Goal: Task Accomplishment & Management: Manage account settings

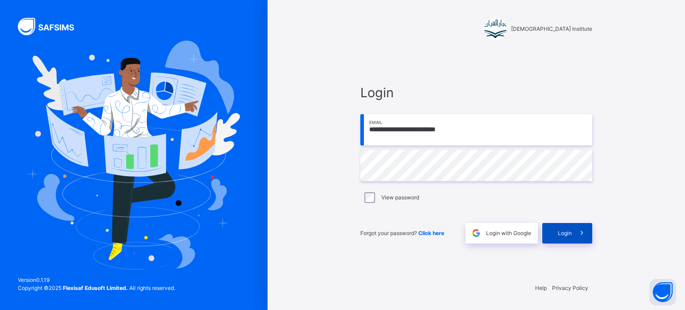
click at [590, 227] on span at bounding box center [582, 233] width 21 height 21
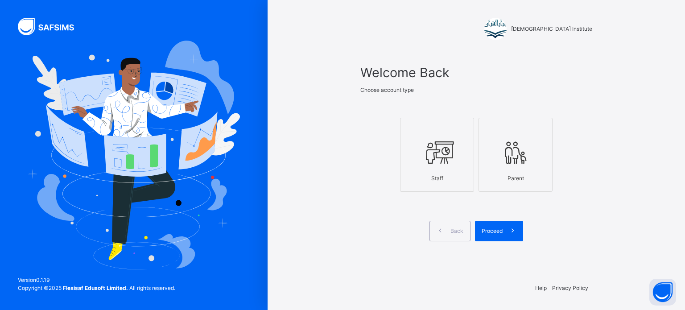
click at [460, 164] on div at bounding box center [437, 153] width 64 height 34
click at [510, 234] on icon at bounding box center [512, 231] width 9 height 10
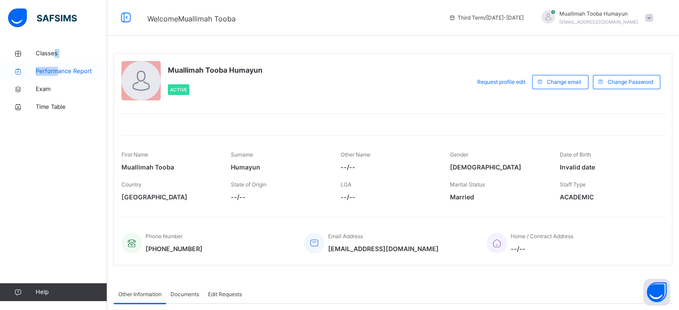
drag, startPoint x: 55, startPoint y: 39, endPoint x: 58, endPoint y: 64, distance: 25.6
click at [58, 64] on div "Classes Performance Report Exam Time Table Help" at bounding box center [53, 173] width 107 height 274
click at [74, 45] on link "Classes" at bounding box center [53, 54] width 107 height 18
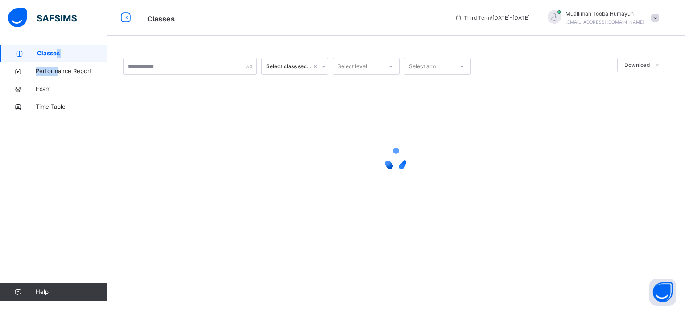
drag, startPoint x: 74, startPoint y: 45, endPoint x: 55, endPoint y: 45, distance: 19.2
click at [55, 45] on link "Classes" at bounding box center [53, 54] width 107 height 18
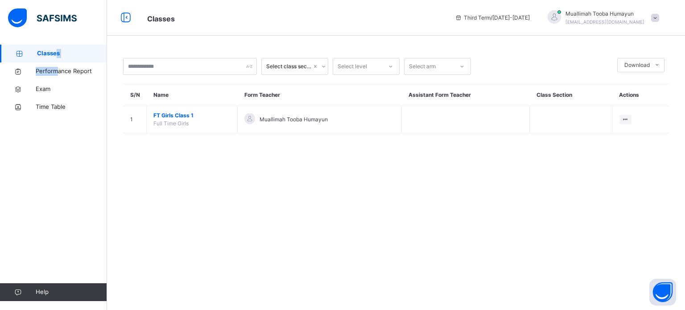
click at [55, 45] on link "Classes" at bounding box center [53, 54] width 107 height 18
click at [89, 139] on div "Classes Performance Report Exam Time Table Help" at bounding box center [53, 173] width 107 height 274
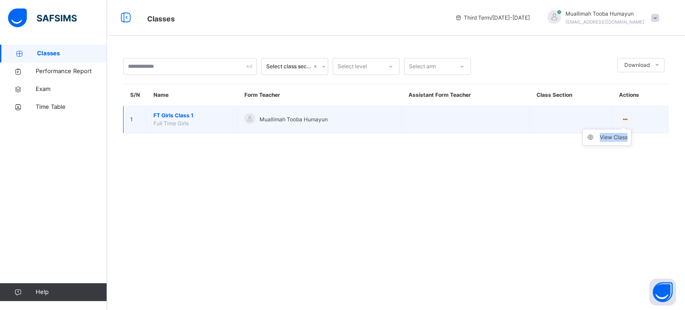
drag, startPoint x: 631, startPoint y: 111, endPoint x: 623, endPoint y: 121, distance: 13.0
click at [623, 121] on td "View Class" at bounding box center [640, 119] width 57 height 27
click at [616, 135] on div "View Class" at bounding box center [614, 137] width 28 height 9
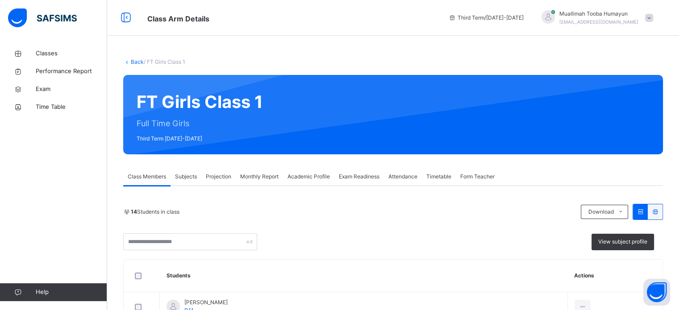
click at [213, 173] on span "Projection" at bounding box center [218, 177] width 25 height 8
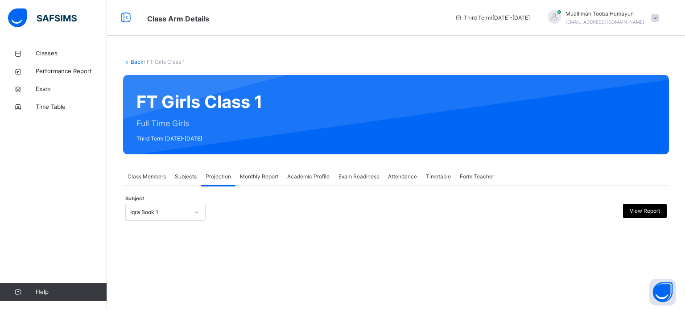
click at [161, 207] on div "Iqra Book 1" at bounding box center [157, 213] width 62 height 14
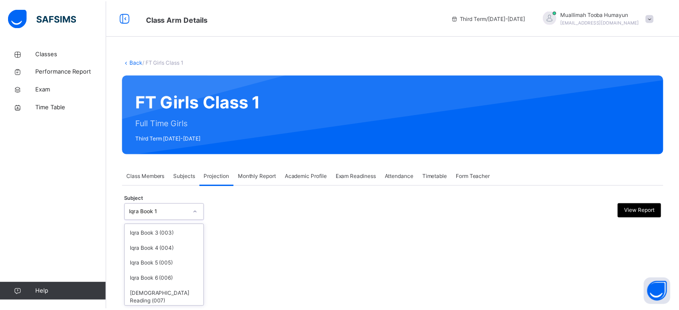
scroll to position [47, 0]
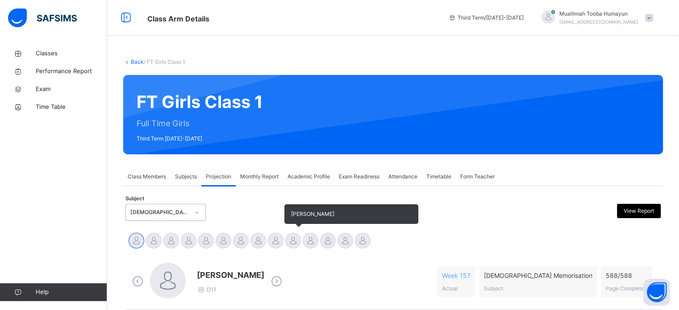
click at [297, 224] on span "[PERSON_NAME]" at bounding box center [351, 214] width 134 height 20
click at [293, 244] on div at bounding box center [293, 241] width 16 height 16
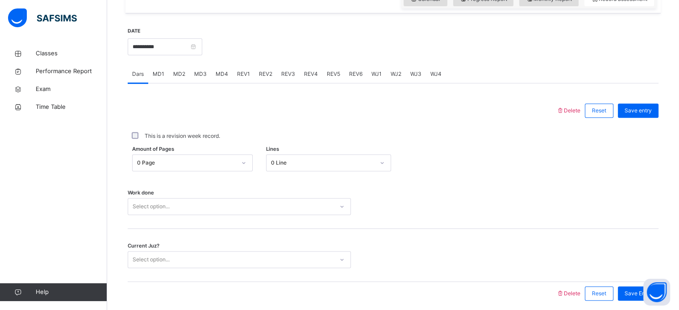
scroll to position [326, 0]
click at [373, 74] on span "WJ1" at bounding box center [376, 73] width 10 height 8
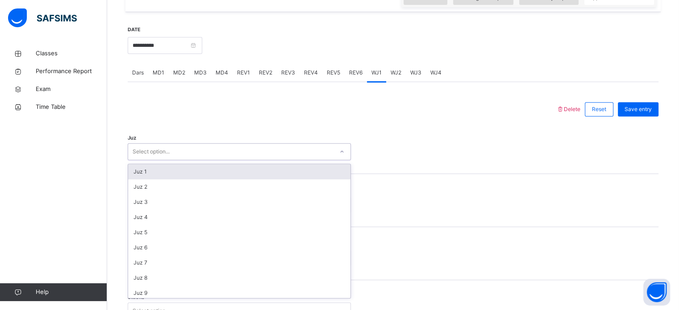
scroll to position [1, 0]
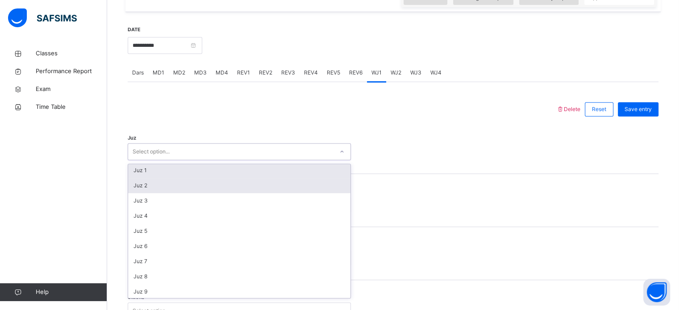
click at [309, 192] on div "Juz 2" at bounding box center [239, 185] width 222 height 15
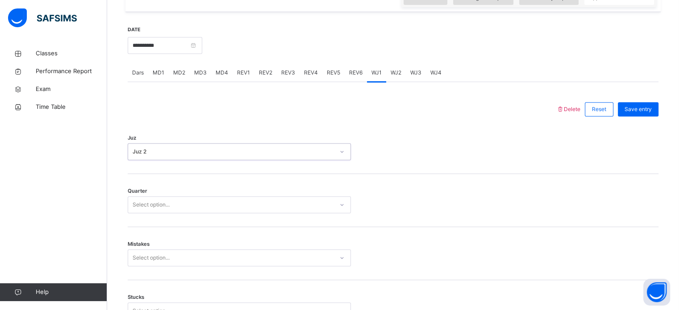
click at [308, 220] on div "Quarter Select option..." at bounding box center [393, 200] width 530 height 53
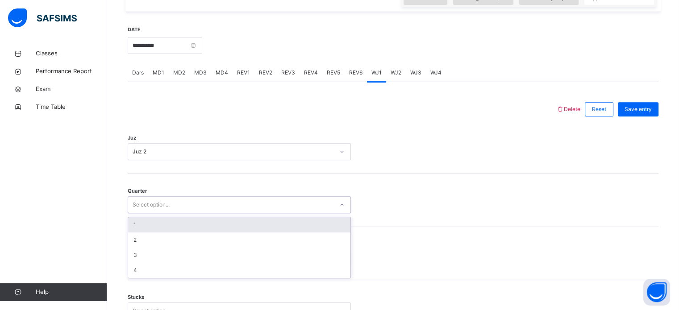
click at [319, 232] on div "1" at bounding box center [239, 224] width 222 height 15
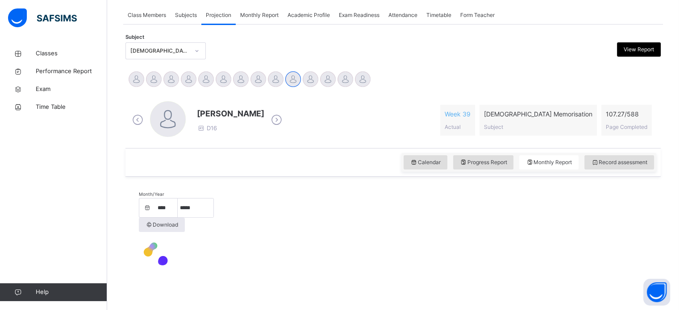
click at [303, 272] on div "Month/Year **** ***** Download" at bounding box center [393, 230] width 509 height 98
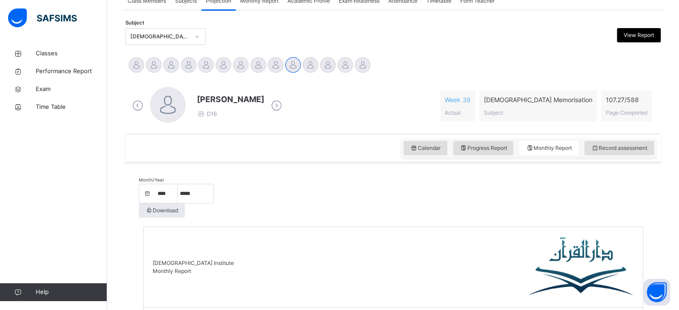
scroll to position [326, 0]
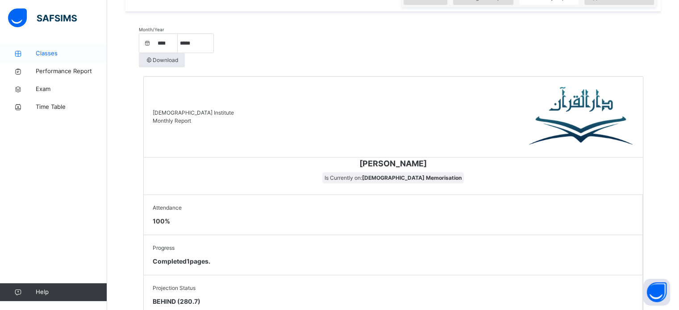
click at [54, 54] on span "Classes" at bounding box center [71, 53] width 71 height 9
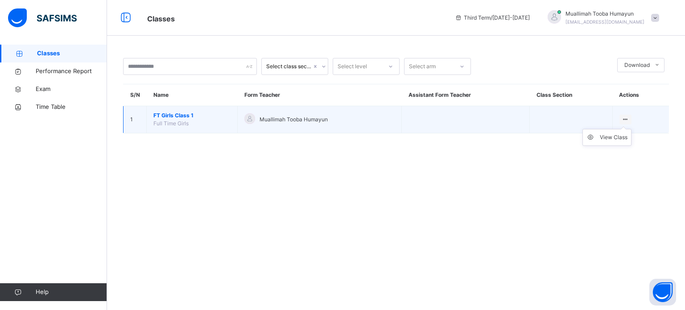
click at [622, 118] on icon at bounding box center [626, 119] width 8 height 7
click at [620, 139] on div "View Class" at bounding box center [614, 137] width 28 height 9
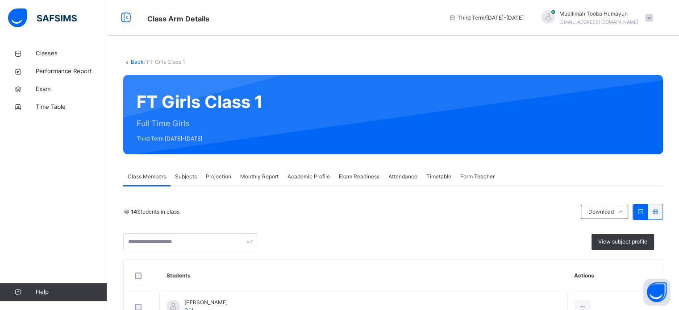
click at [216, 180] on span "Projection" at bounding box center [218, 177] width 25 height 8
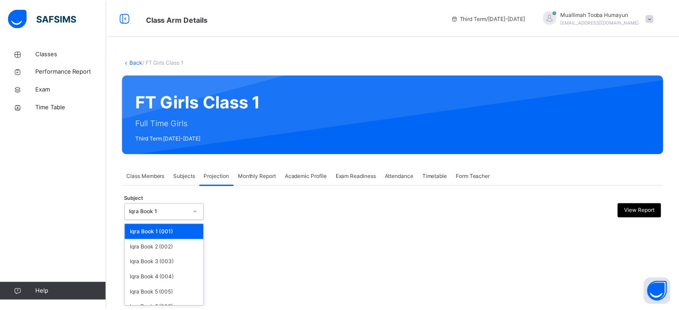
scroll to position [47, 0]
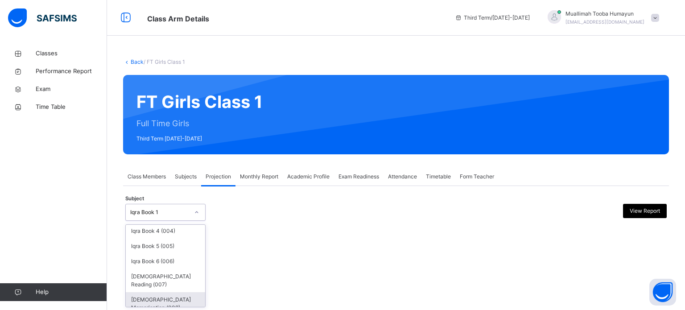
click at [176, 292] on div "[DEMOGRAPHIC_DATA] Memorisation (008)" at bounding box center [165, 303] width 79 height 23
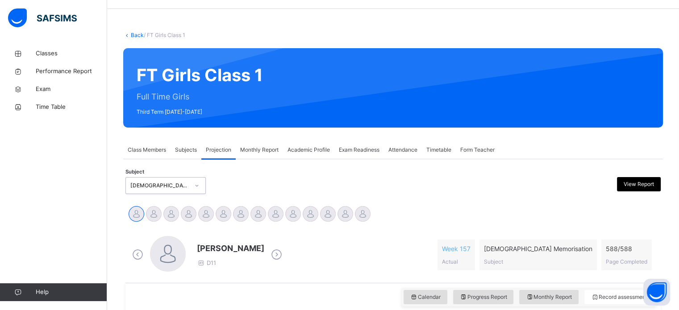
scroll to position [129, 0]
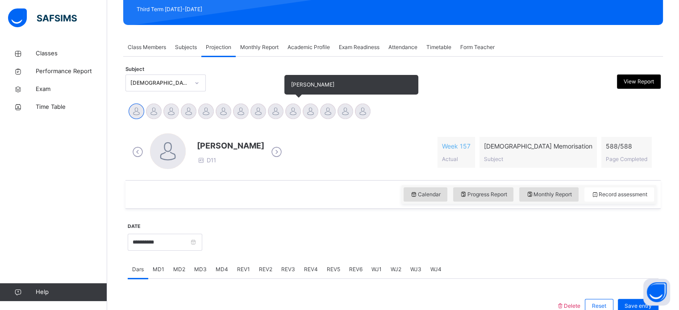
click at [297, 109] on div at bounding box center [293, 111] width 16 height 16
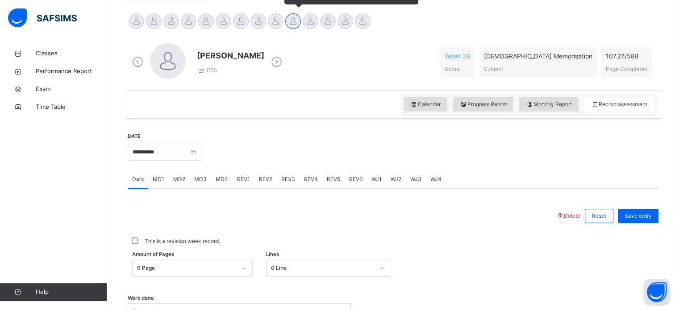
scroll to position [266, 0]
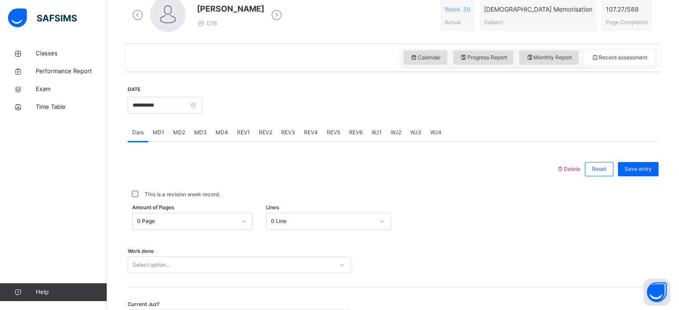
click at [371, 131] on span "WJ1" at bounding box center [376, 132] width 10 height 8
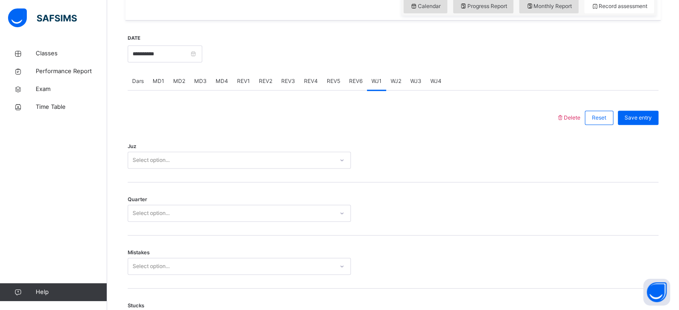
scroll to position [335, 0]
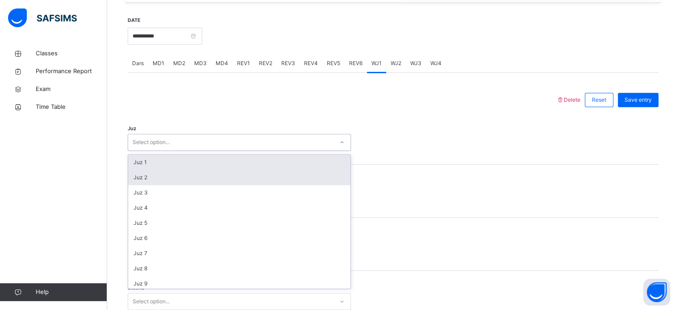
click at [263, 175] on div "Juz 2" at bounding box center [239, 177] width 222 height 15
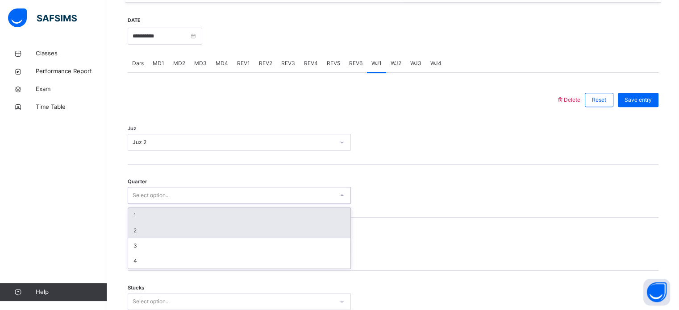
click at [221, 223] on div "2" at bounding box center [239, 230] width 222 height 15
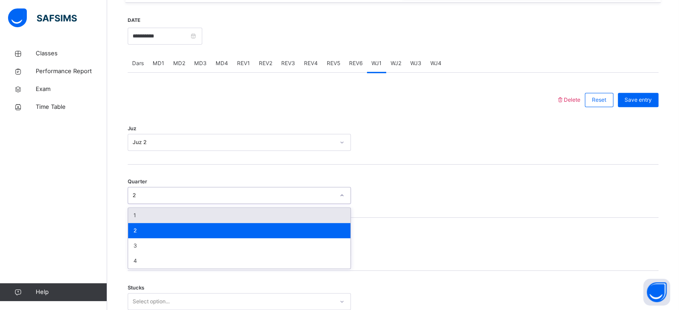
click at [214, 215] on div "1" at bounding box center [239, 215] width 222 height 15
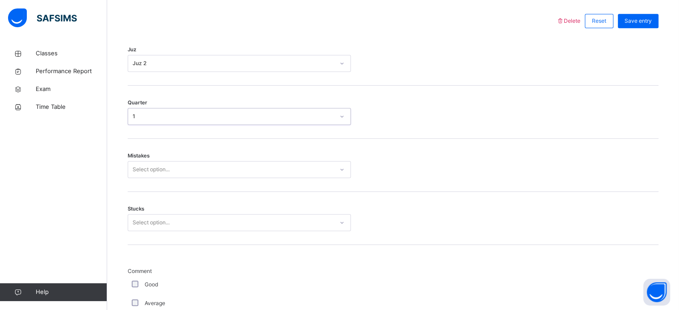
scroll to position [415, 0]
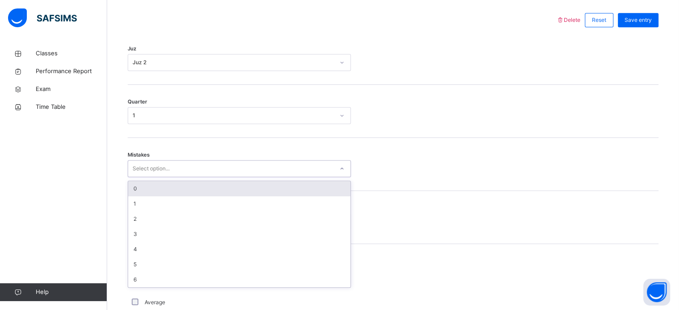
click at [237, 187] on div "0" at bounding box center [239, 188] width 222 height 15
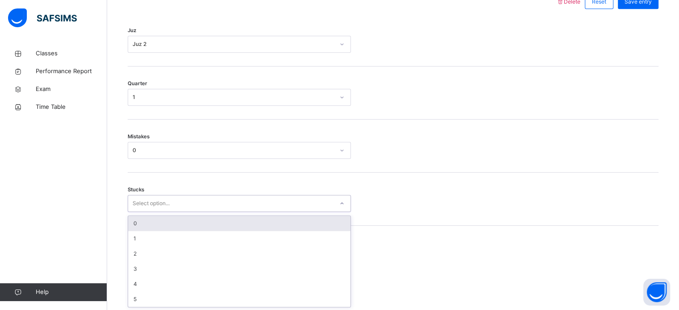
scroll to position [434, 0]
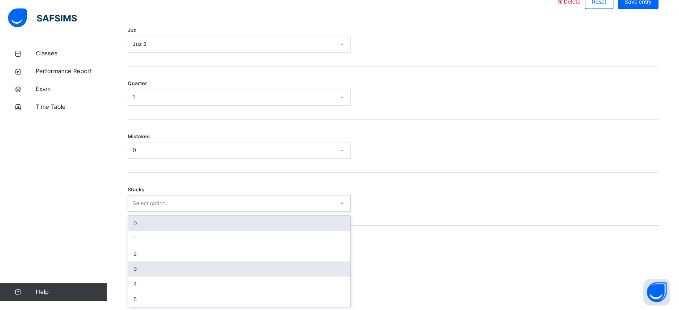
click at [184, 273] on div "3" at bounding box center [239, 268] width 222 height 15
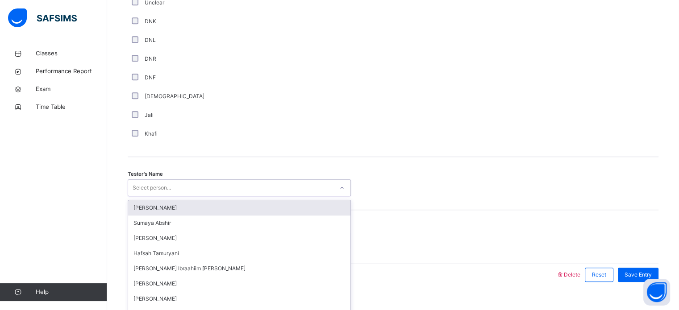
scroll to position [806, 0]
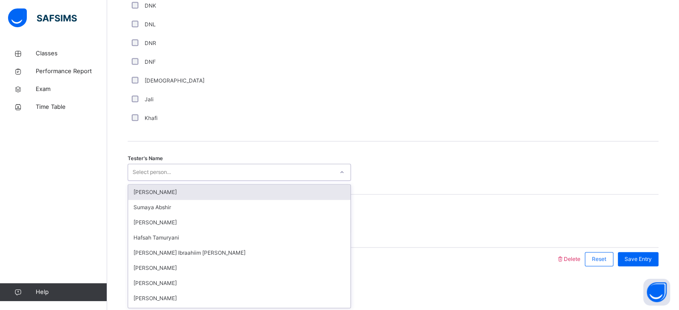
type input "*"
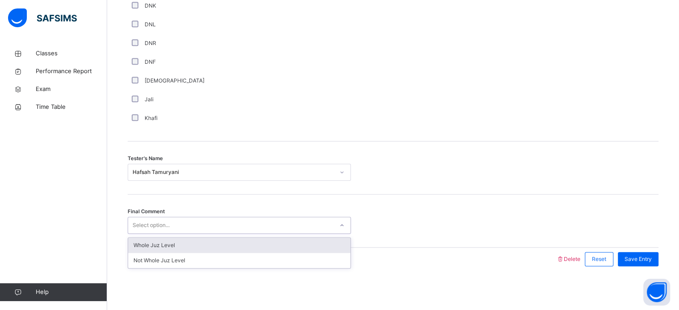
click at [205, 228] on div "Select option..." at bounding box center [230, 226] width 205 height 14
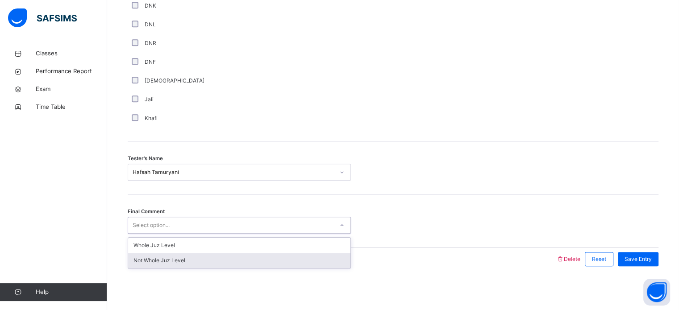
click at [192, 257] on div "Not Whole Juz Level" at bounding box center [239, 260] width 222 height 15
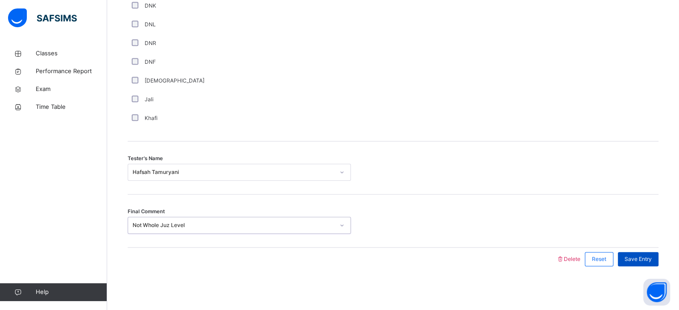
click at [646, 256] on span "Save Entry" at bounding box center [637, 259] width 27 height 8
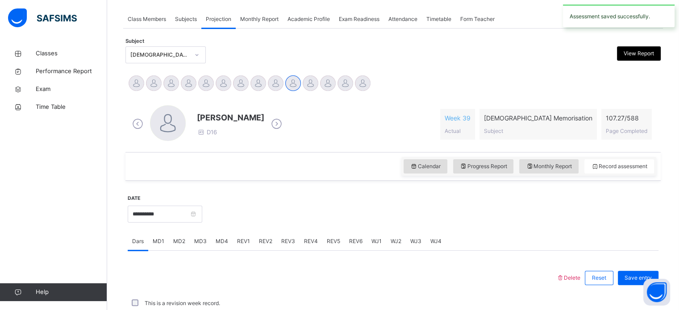
scroll to position [360, 0]
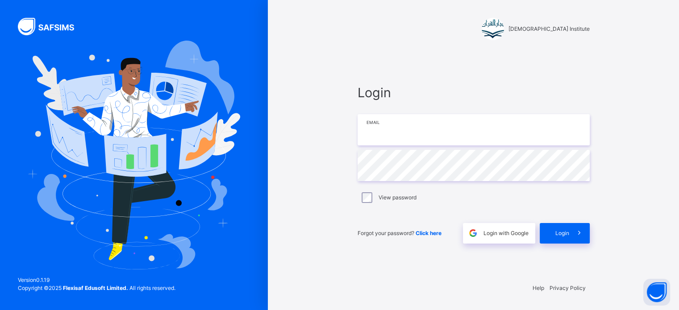
type input "**********"
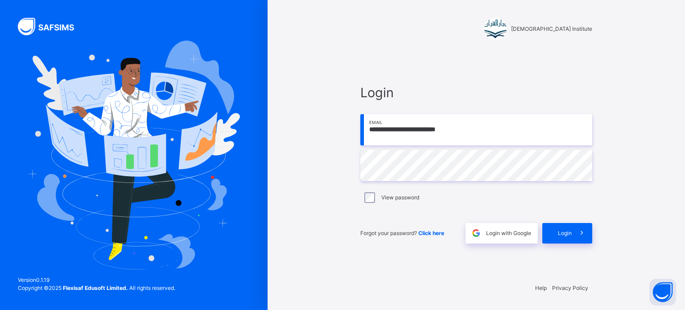
click at [423, 50] on div "**********" at bounding box center [477, 155] width 268 height 310
click at [562, 229] on span "Login" at bounding box center [565, 233] width 14 height 8
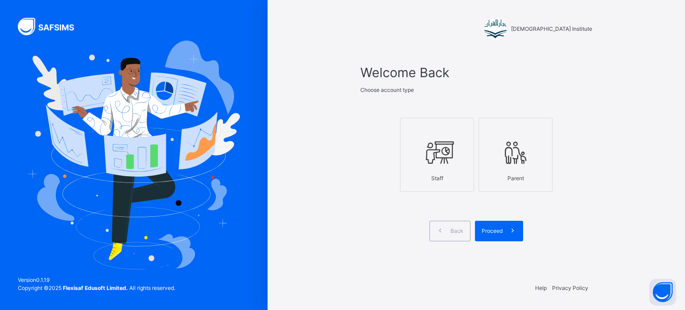
drag, startPoint x: 436, startPoint y: 162, endPoint x: 433, endPoint y: 156, distance: 6.4
click at [433, 156] on icon at bounding box center [437, 152] width 31 height 33
click at [498, 238] on div "Proceed" at bounding box center [499, 231] width 48 height 21
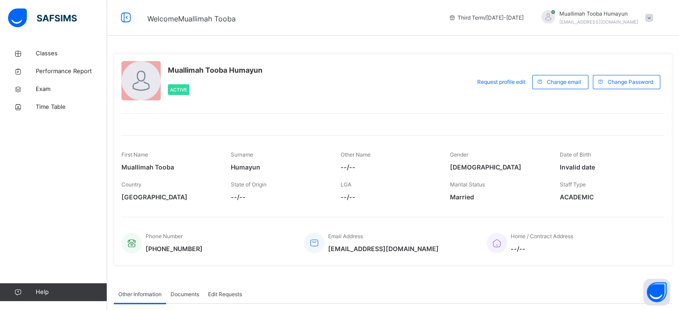
click at [36, 42] on div "Classes Performance Report Exam Time Table Help" at bounding box center [53, 173] width 107 height 274
click at [49, 51] on span "Classes" at bounding box center [71, 53] width 71 height 9
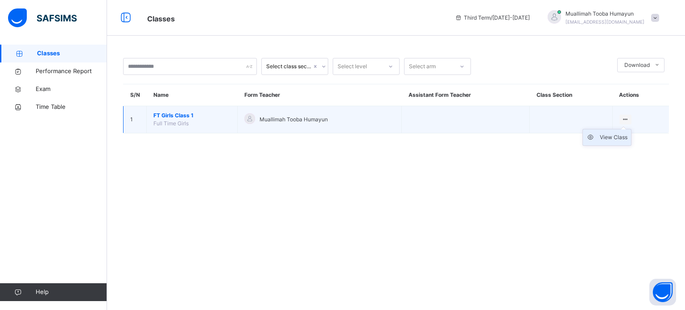
click at [609, 142] on li "View Class" at bounding box center [607, 137] width 48 height 16
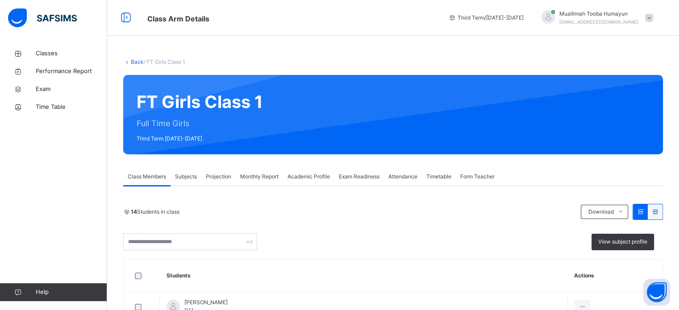
click at [216, 175] on span "Projection" at bounding box center [218, 177] width 25 height 8
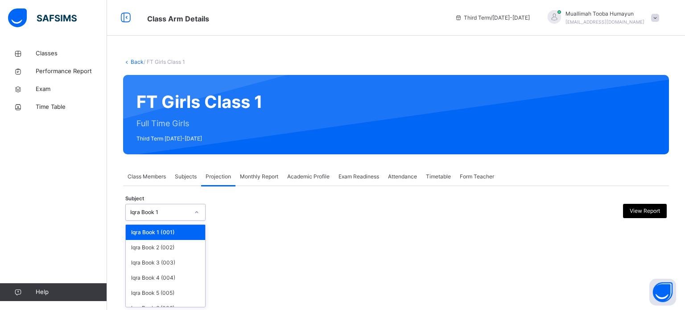
click at [194, 213] on icon at bounding box center [196, 212] width 5 height 9
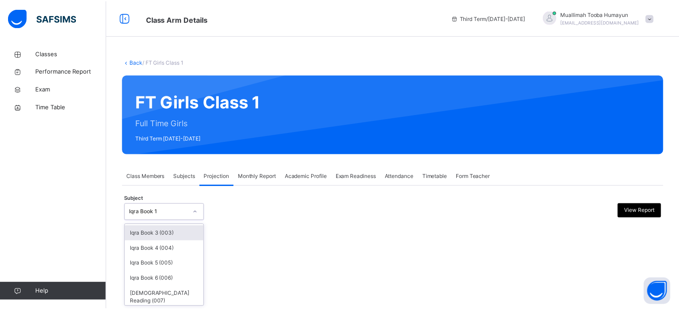
scroll to position [47, 0]
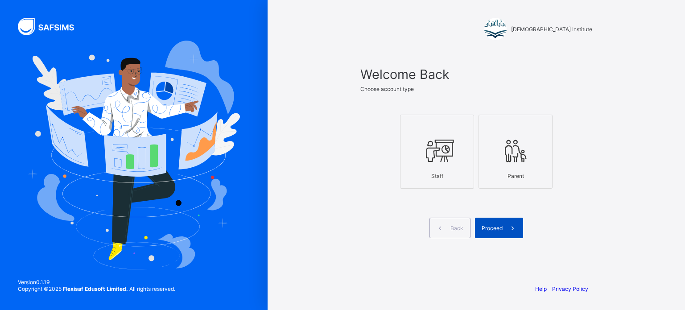
click at [490, 232] on div "Proceed" at bounding box center [499, 228] width 48 height 21
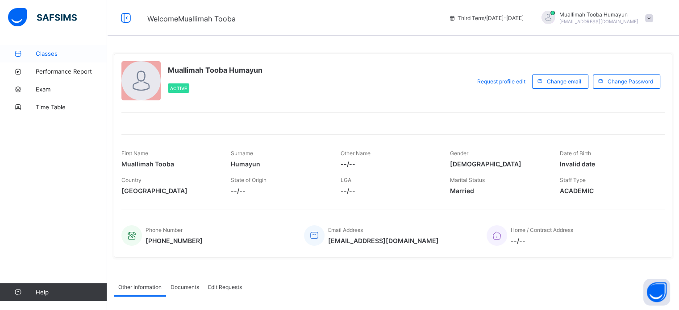
click at [54, 50] on link "Classes" at bounding box center [53, 54] width 107 height 18
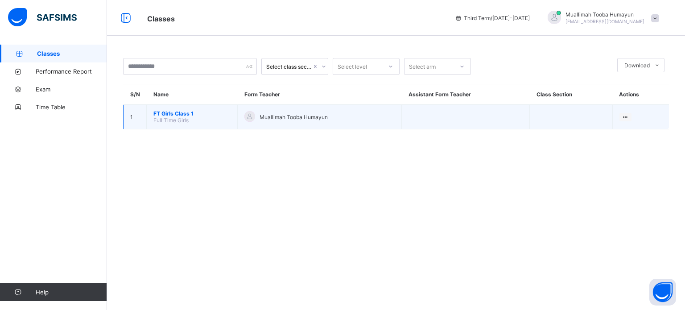
click at [171, 112] on span "FT Girls Class 1" at bounding box center [191, 113] width 77 height 7
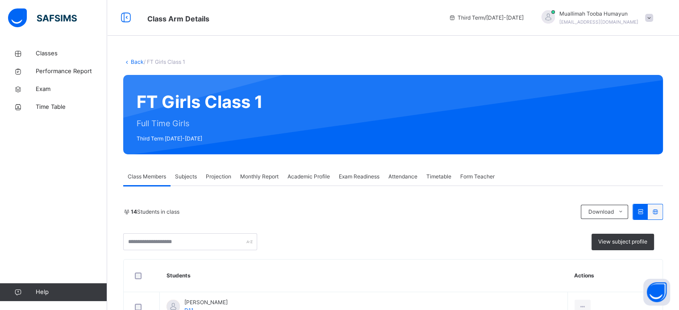
click at [413, 171] on div "Attendance" at bounding box center [403, 177] width 38 height 18
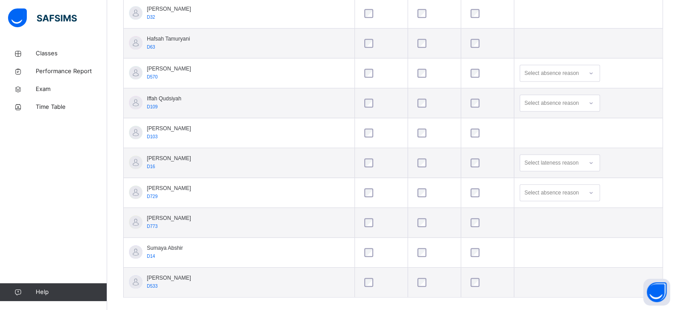
scroll to position [424, 0]
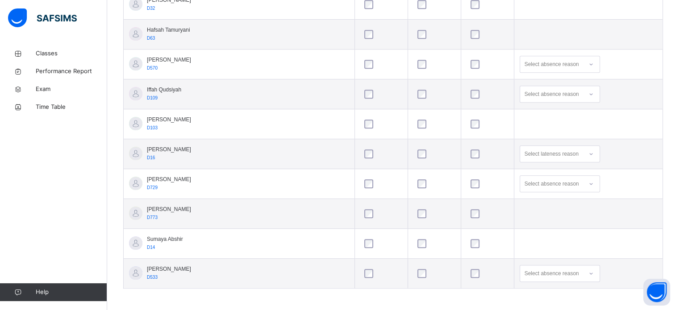
click at [460, 252] on td at bounding box center [486, 244] width 53 height 30
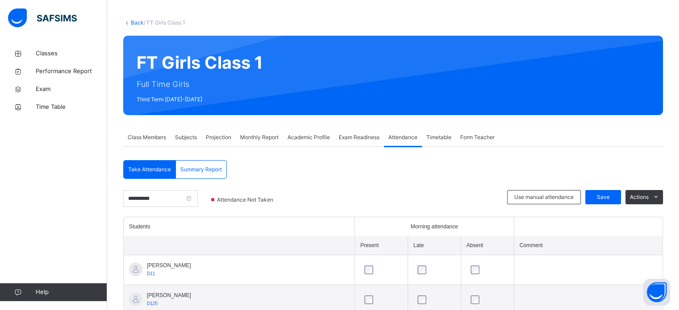
scroll to position [30, 0]
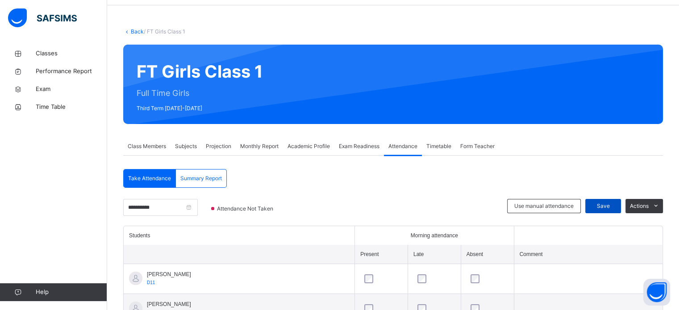
click at [614, 205] on span "Save" at bounding box center [603, 206] width 22 height 8
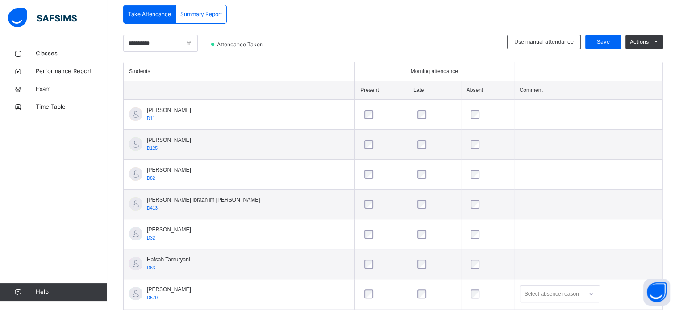
scroll to position [194, 0]
click at [198, 45] on input "**********" at bounding box center [160, 43] width 74 height 17
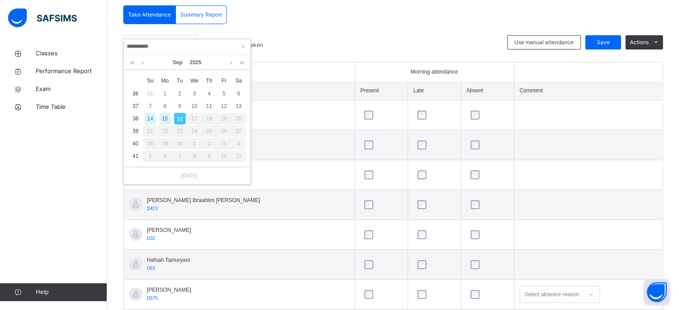
click at [165, 123] on div "15" at bounding box center [165, 119] width 12 height 12
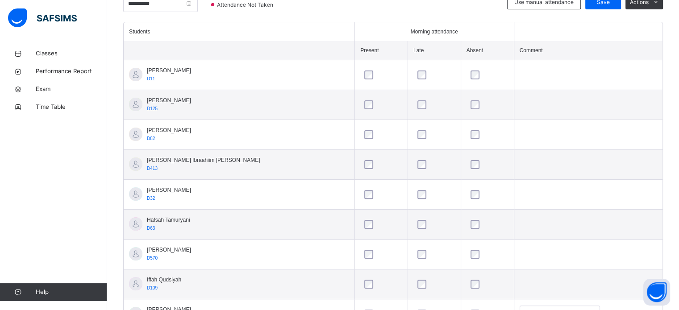
scroll to position [165, 0]
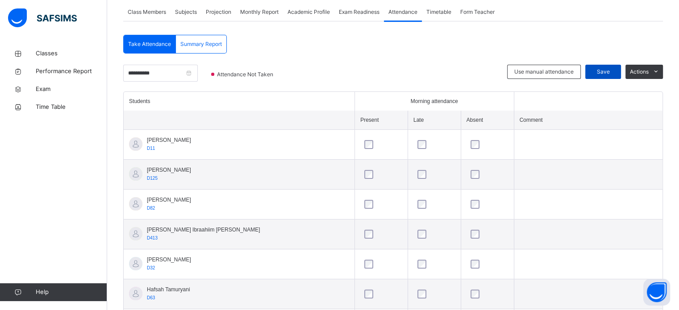
click at [605, 77] on div "Save" at bounding box center [603, 72] width 36 height 14
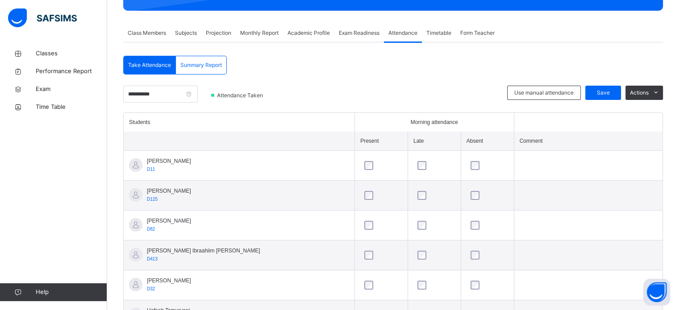
scroll to position [135, 0]
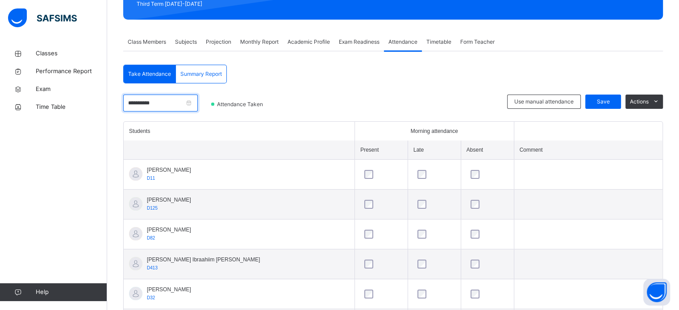
click at [167, 103] on input "**********" at bounding box center [160, 103] width 74 height 17
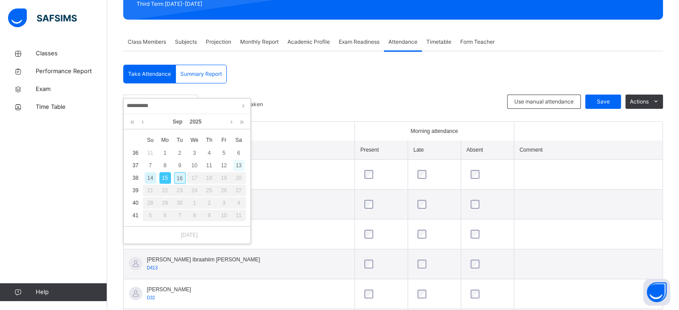
click at [244, 163] on div "13" at bounding box center [239, 166] width 12 height 12
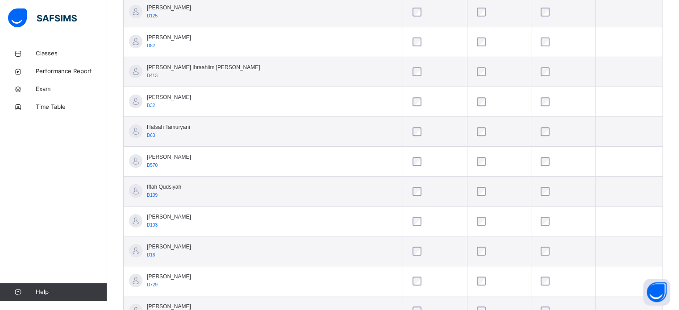
scroll to position [330, 0]
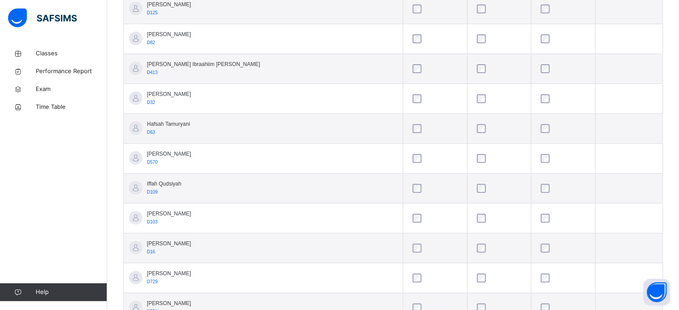
click at [536, 162] on div at bounding box center [562, 158] width 53 height 19
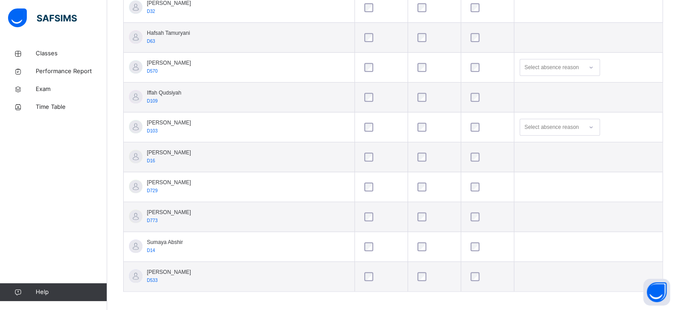
scroll to position [423, 0]
click at [466, 265] on div at bounding box center [487, 274] width 42 height 19
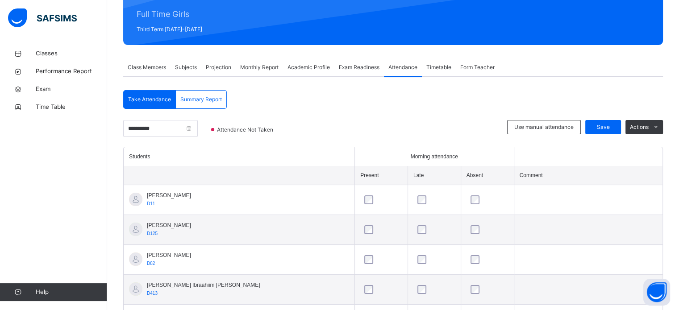
scroll to position [87, 0]
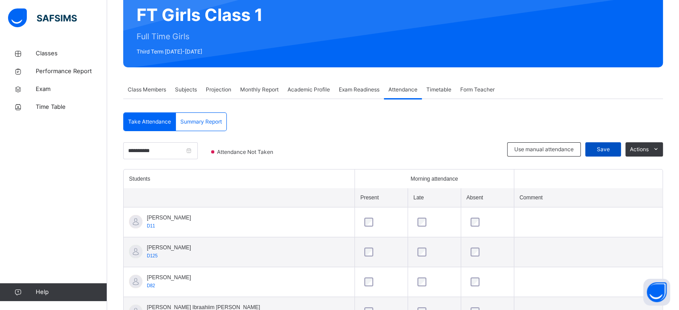
click at [614, 152] on span "Save" at bounding box center [603, 149] width 22 height 8
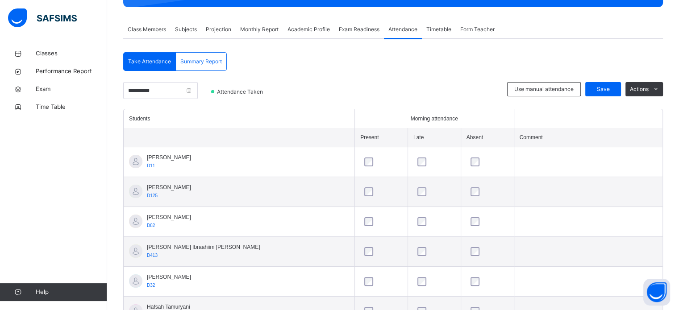
scroll to position [141, 0]
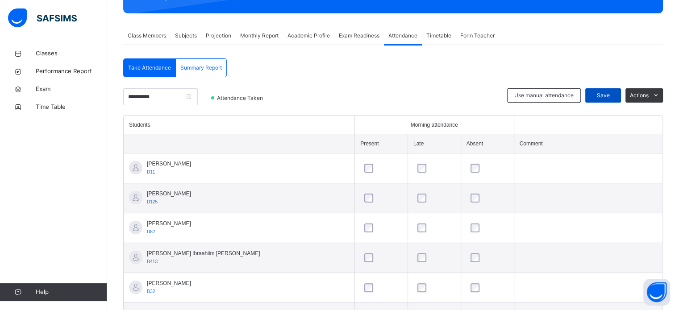
click at [612, 93] on span "Save" at bounding box center [603, 95] width 22 height 8
